Goal: Book appointment/travel/reservation

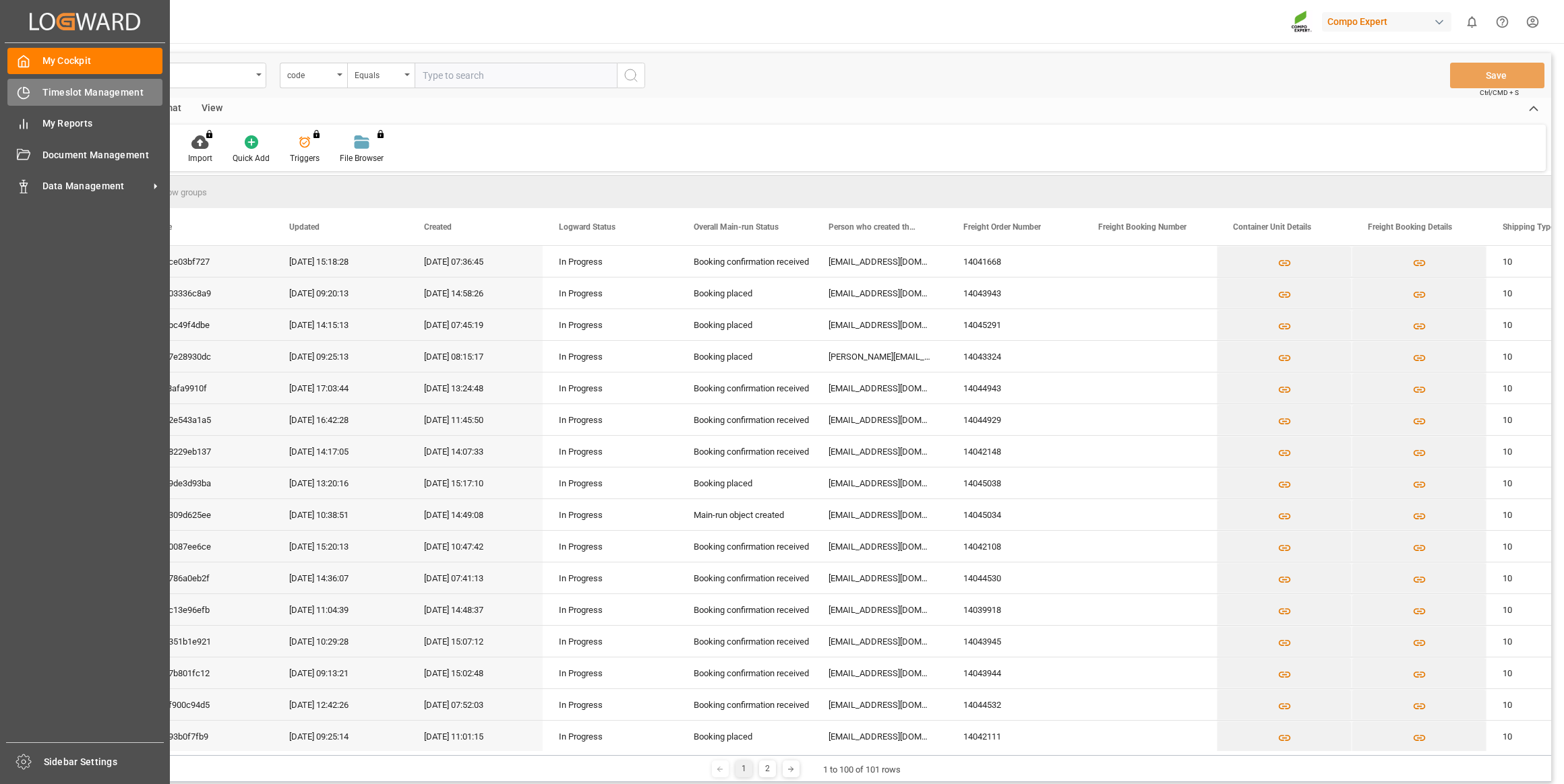
click at [37, 87] on div "Timeslot Management Timeslot Management" at bounding box center [84, 92] width 155 height 26
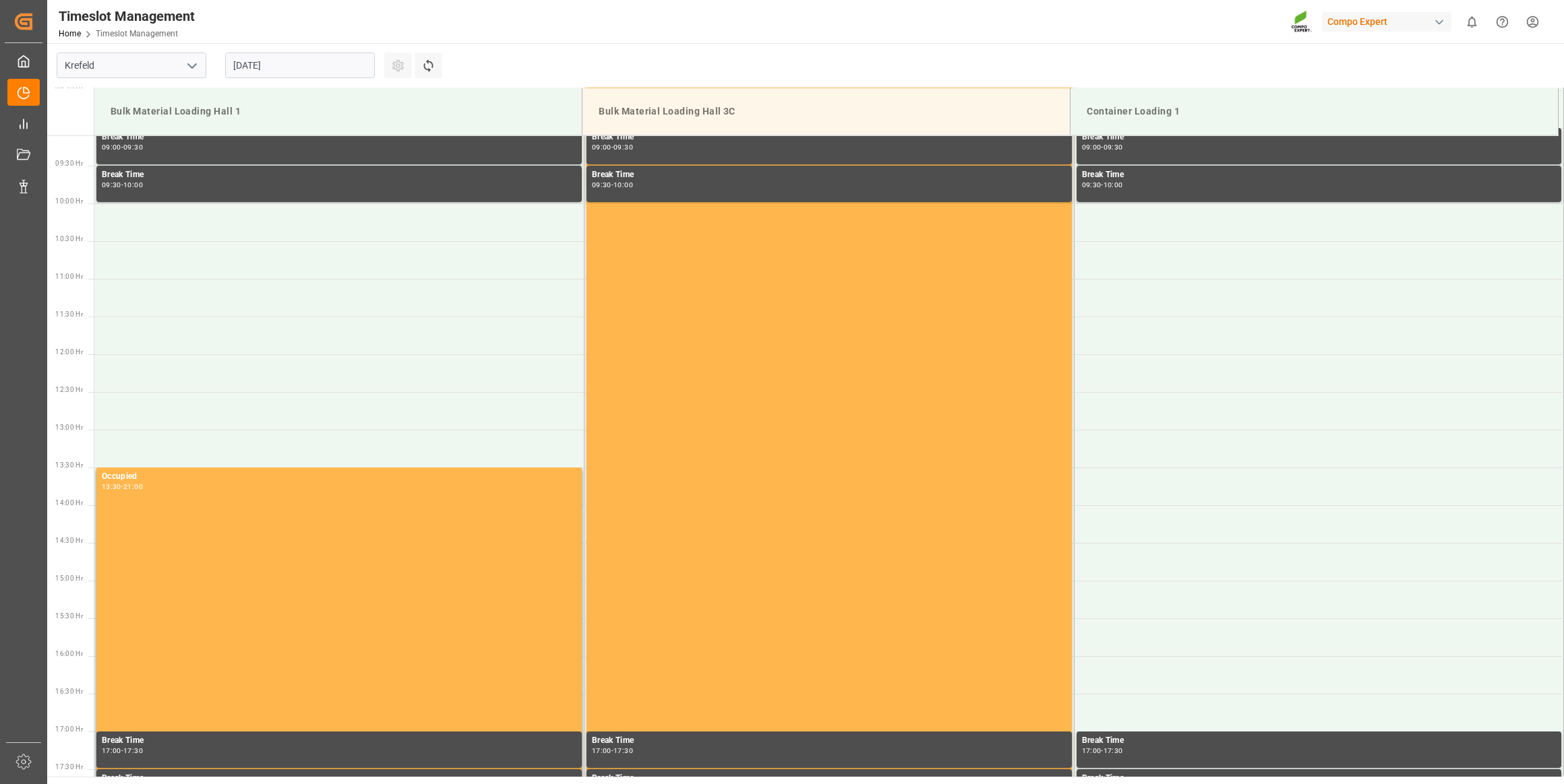
scroll to position [746, 0]
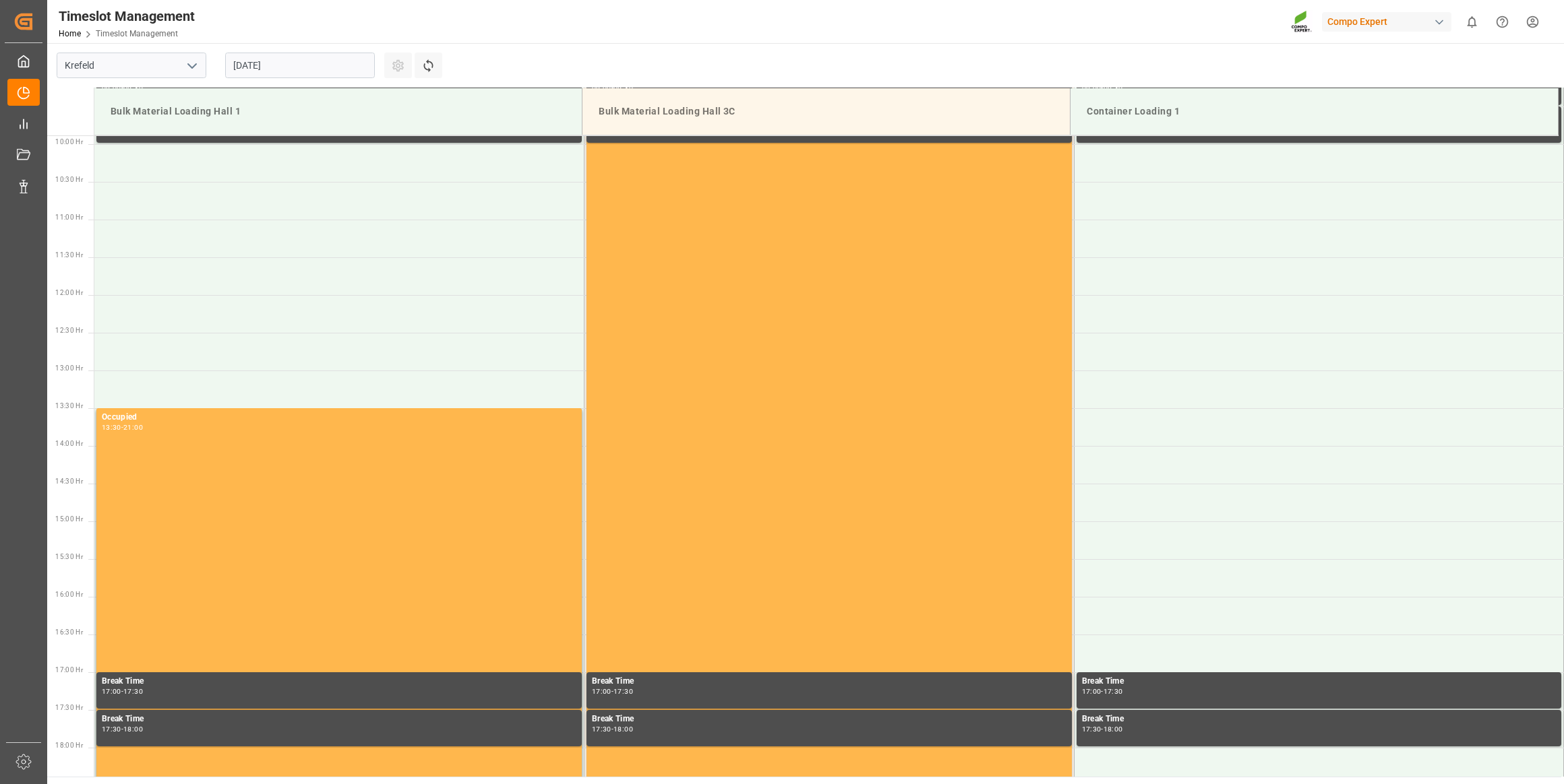
click at [255, 70] on input "[DATE]" at bounding box center [300, 65] width 150 height 26
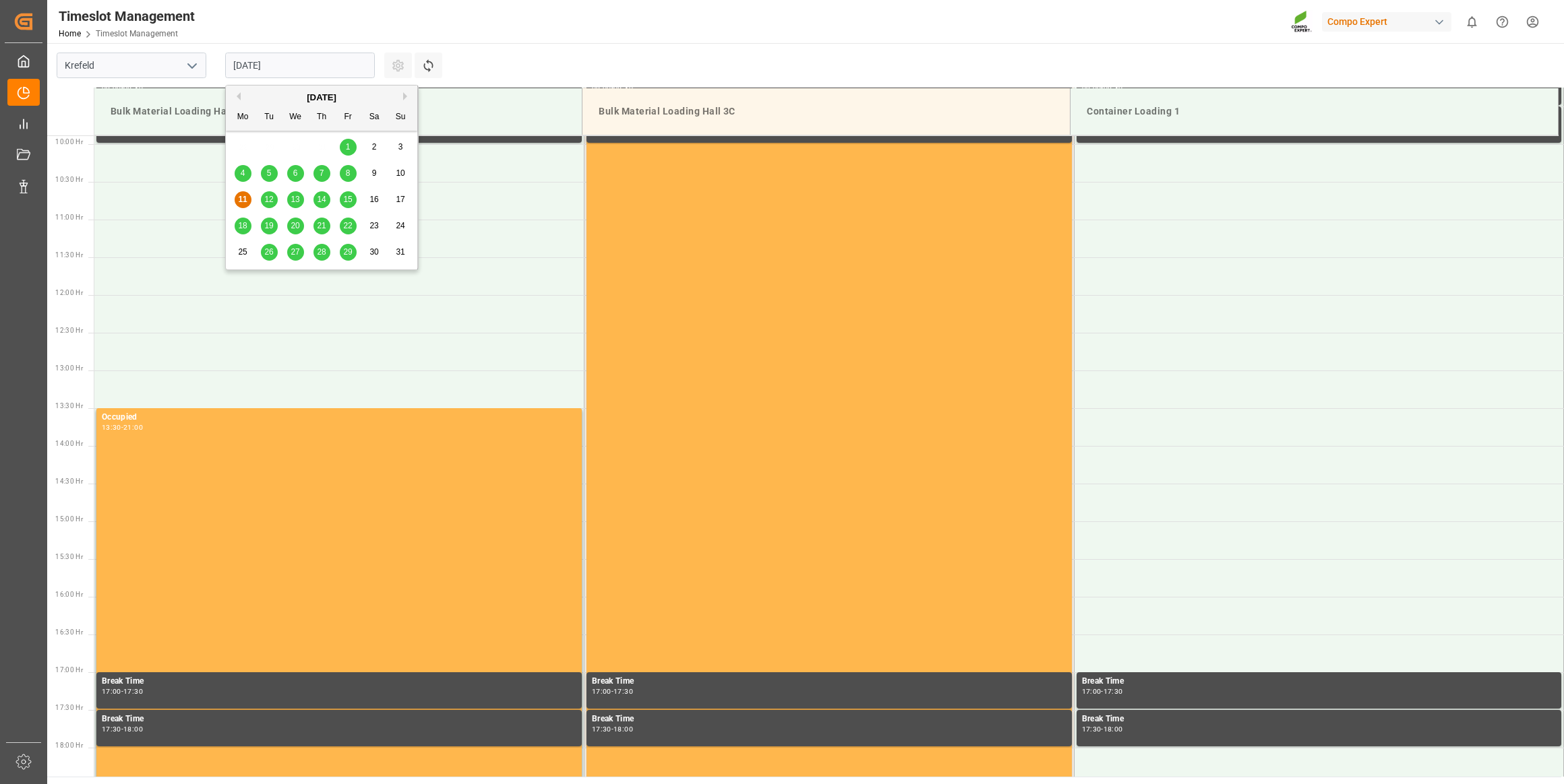
click at [295, 192] on div "13" at bounding box center [296, 200] width 17 height 17
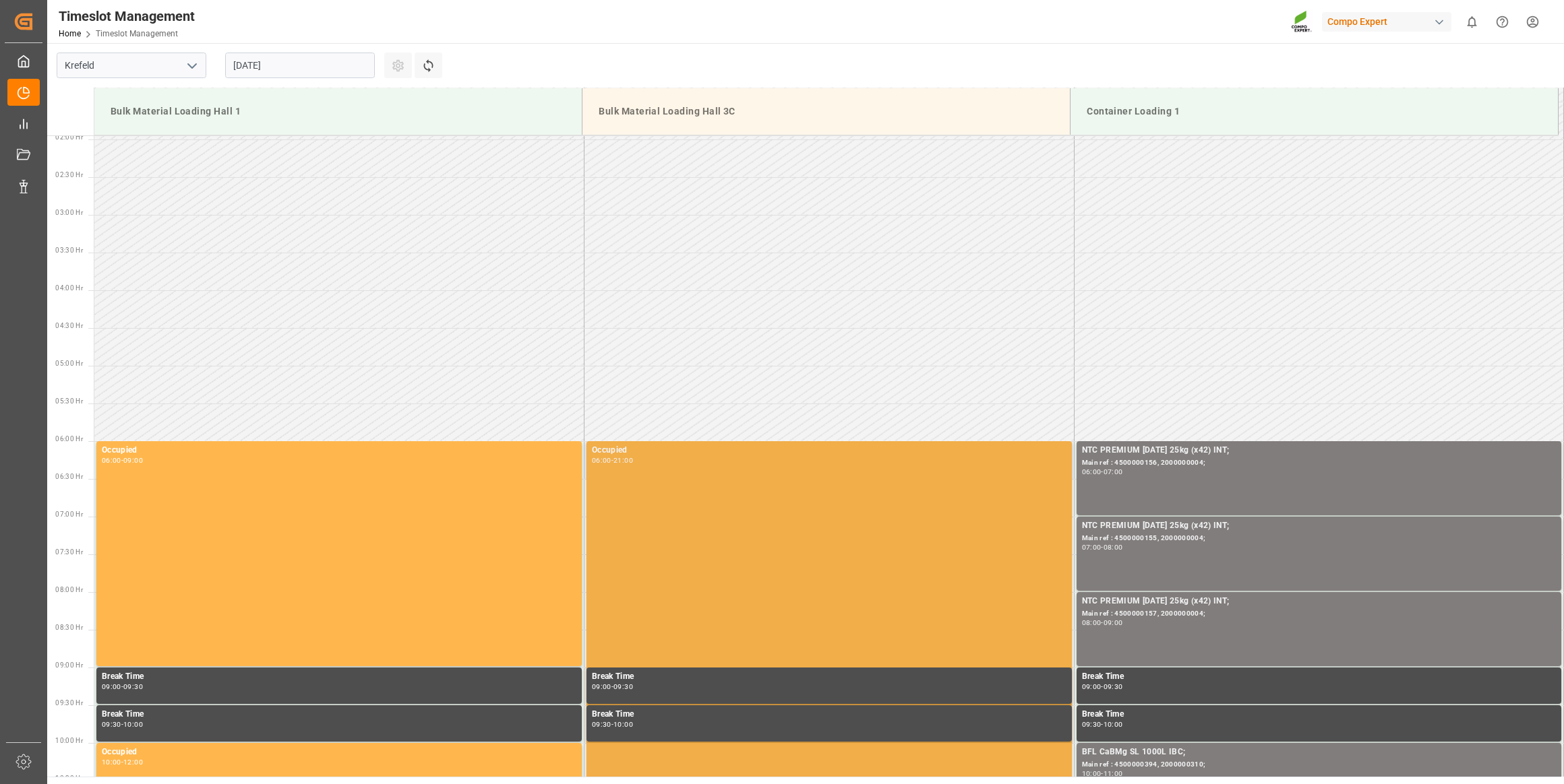
scroll to position [133, 0]
